Goal: Check status

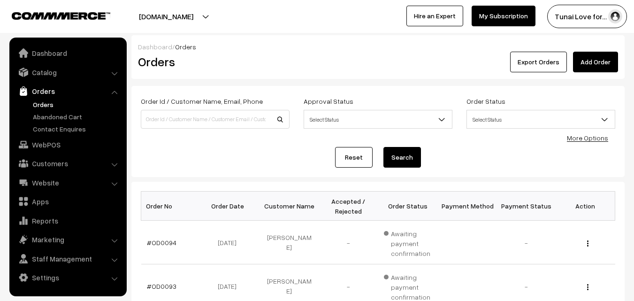
click at [38, 102] on link "Orders" at bounding box center [77, 105] width 93 height 10
click at [41, 103] on link "Orders" at bounding box center [77, 105] width 93 height 10
